Goal: Information Seeking & Learning: Find specific page/section

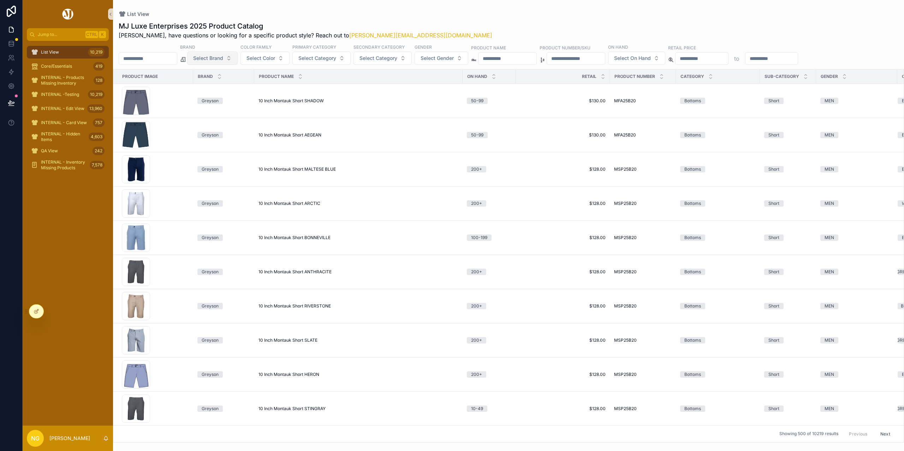
click at [233, 65] on button "Select Brand" at bounding box center [212, 58] width 50 height 13
click at [205, 155] on div "Greyson" at bounding box center [230, 154] width 85 height 11
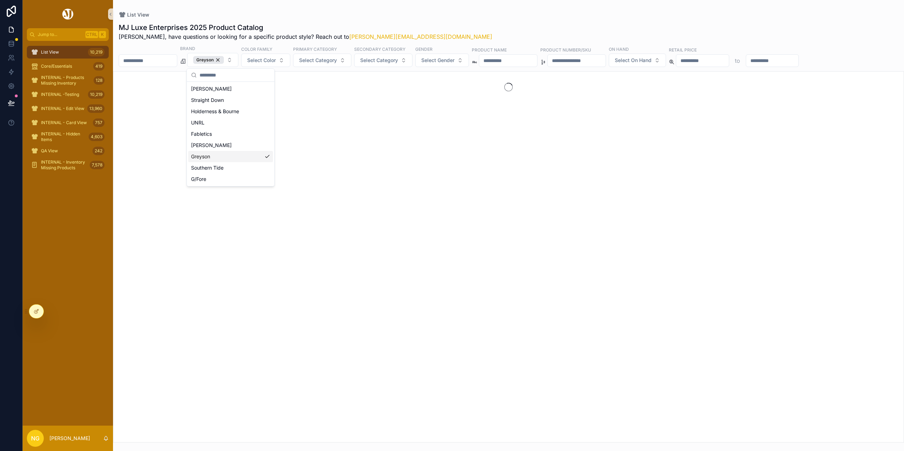
click at [522, 61] on input "scrollable content" at bounding box center [508, 61] width 58 height 10
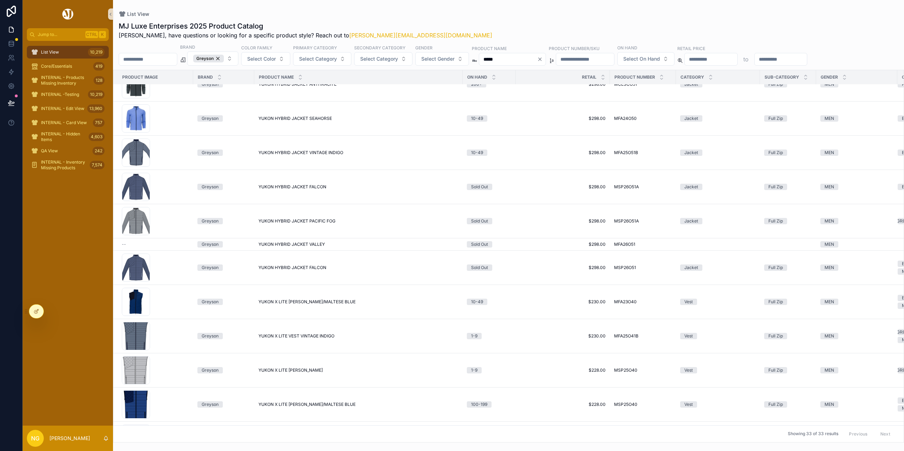
scroll to position [256, 0]
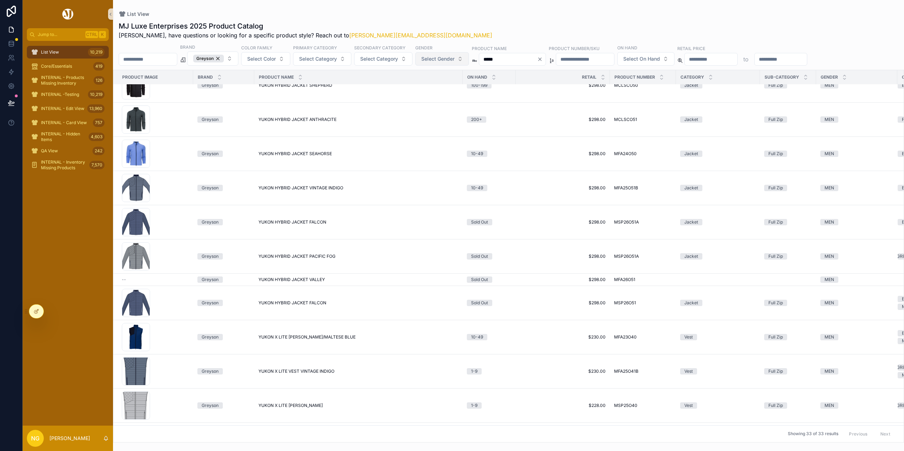
drag, startPoint x: 530, startPoint y: 64, endPoint x: 433, endPoint y: 53, distance: 96.9
click at [433, 53] on div "Brand Greyson Color Family Select Color Primary Category Select Category Second…" at bounding box center [508, 55] width 791 height 22
click at [535, 59] on input "*****" at bounding box center [508, 59] width 58 height 10
drag, startPoint x: 535, startPoint y: 59, endPoint x: 451, endPoint y: 61, distance: 84.4
click at [451, 61] on div "Brand Greyson Color Family Select Color Primary Category Select Category Second…" at bounding box center [508, 55] width 791 height 22
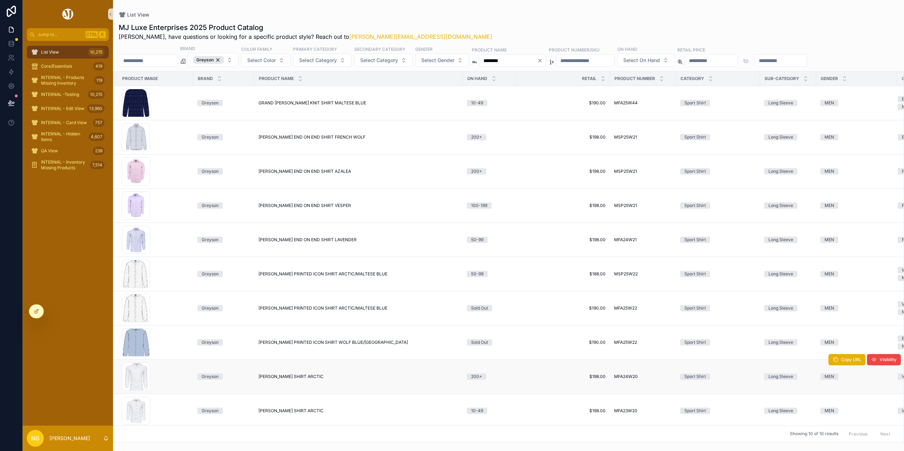
type input "********"
click at [299, 375] on span "WOODWARD SHIRT ARCTIC" at bounding box center [290, 377] width 65 height 6
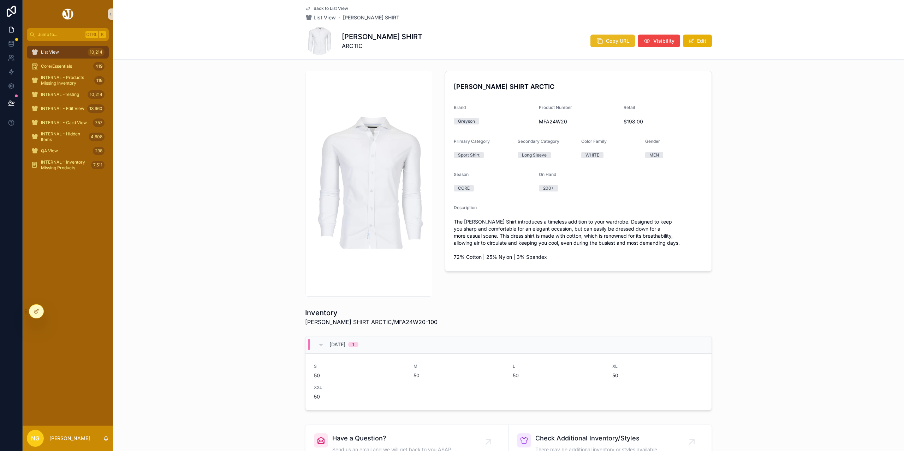
click at [606, 38] on span "Copy URL" at bounding box center [617, 40] width 23 height 7
click at [339, 7] on span "Back to List View" at bounding box center [330, 9] width 35 height 6
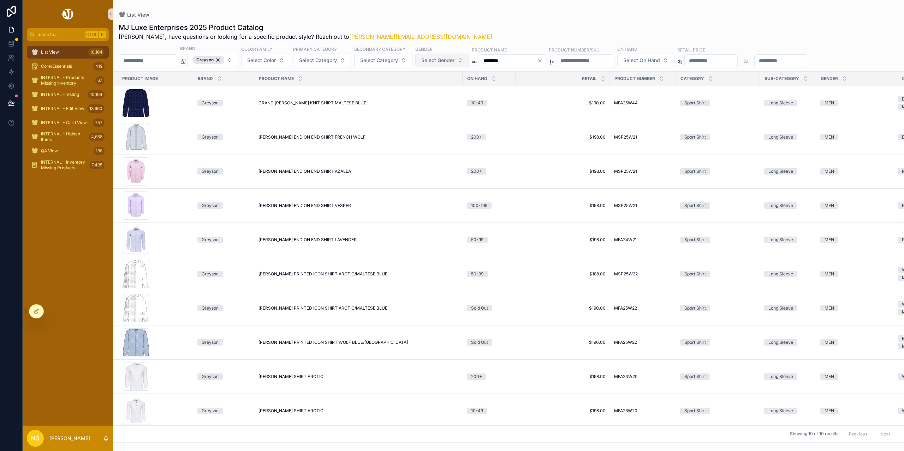
drag, startPoint x: 527, startPoint y: 59, endPoint x: 441, endPoint y: 61, distance: 86.5
click at [441, 61] on div "Brand Greyson Color Family Select Color Primary Category Select Category Second…" at bounding box center [508, 56] width 791 height 22
type input "*****"
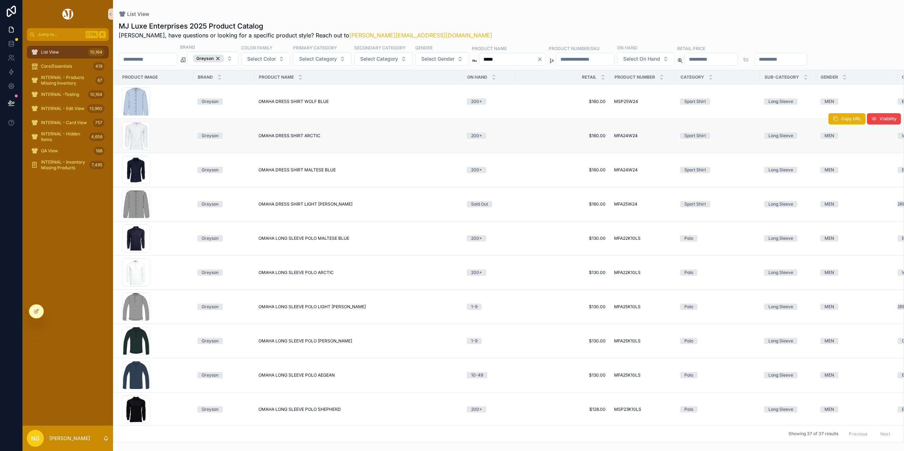
click at [292, 136] on span "OMAHA DRESS SHIRT ARCTIC" at bounding box center [289, 136] width 62 height 6
